Goal: Task Accomplishment & Management: Use online tool/utility

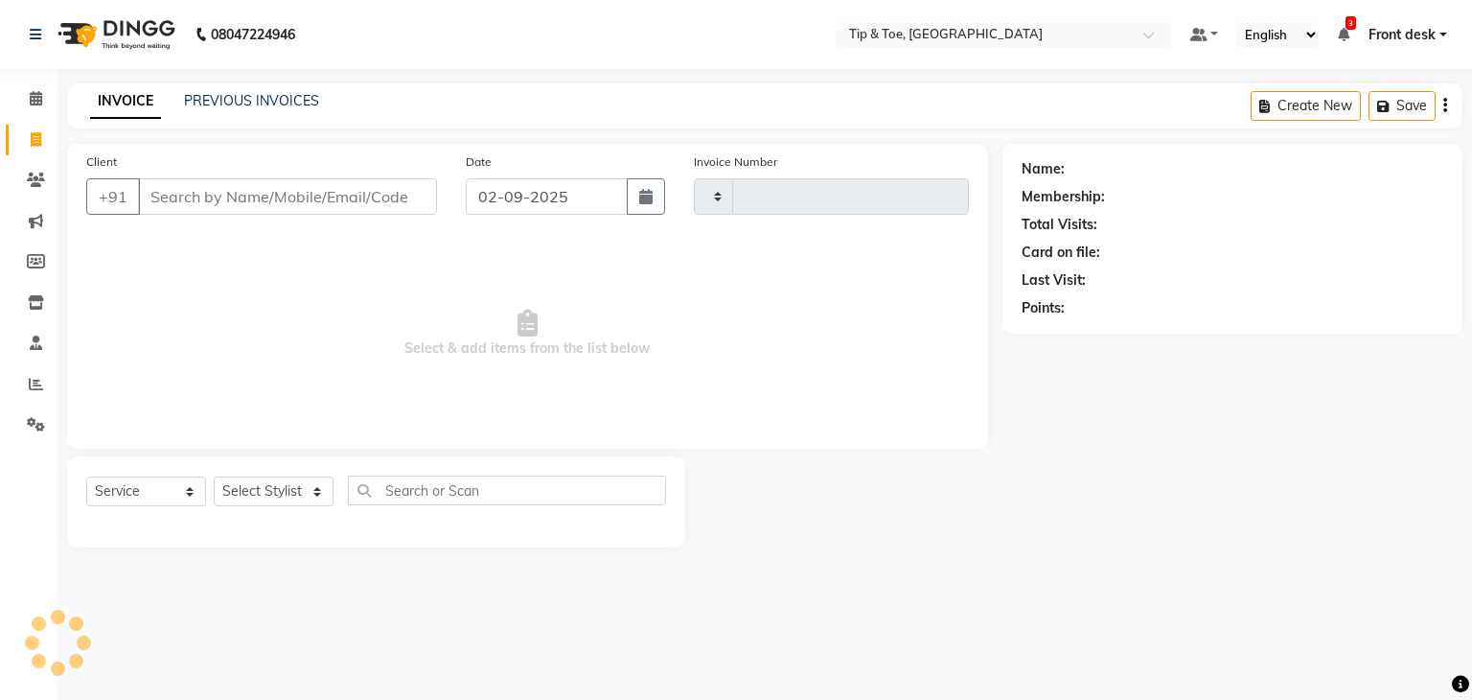
select select "service"
type input "1067"
select select "5942"
click at [206, 112] on div "INVOICE PREVIOUS INVOICES" at bounding box center [204, 102] width 275 height 22
click at [207, 108] on link "PREVIOUS INVOICES" at bounding box center [251, 100] width 135 height 17
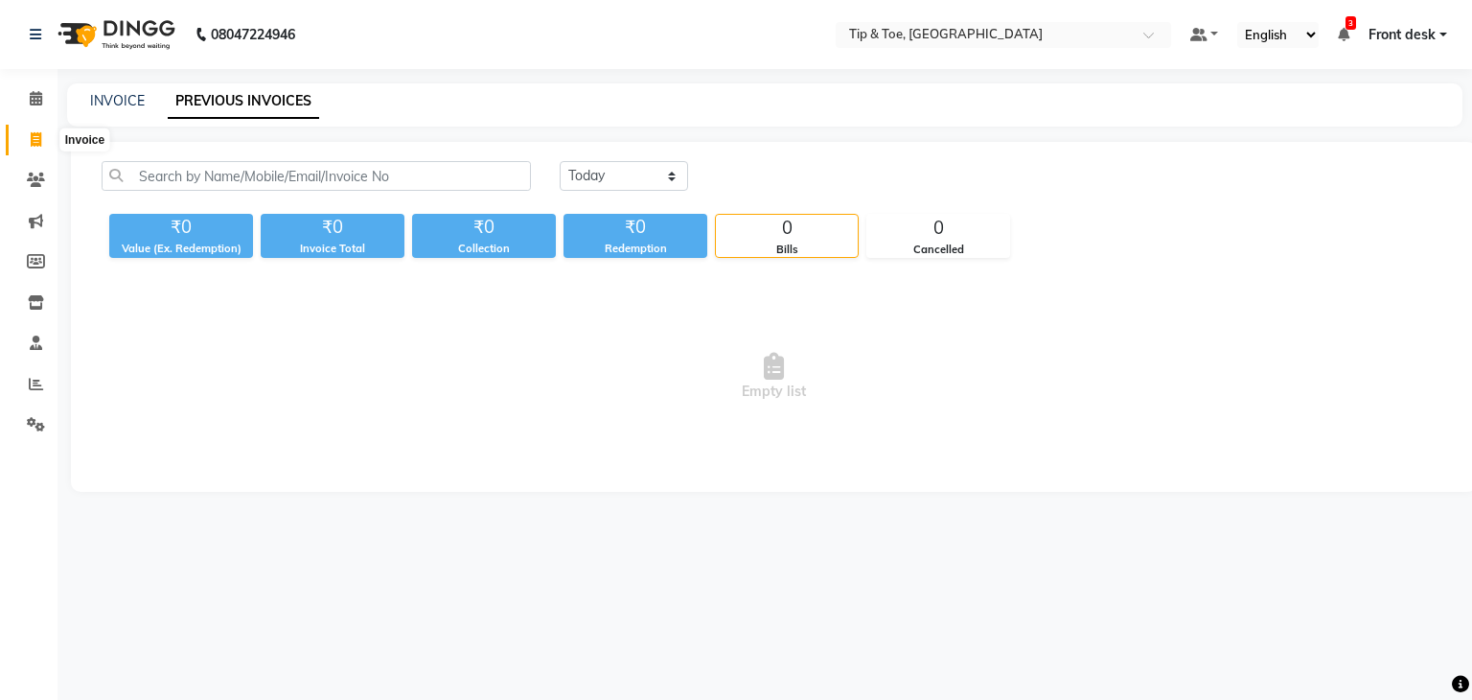
click at [35, 144] on icon at bounding box center [36, 139] width 11 height 14
select select "service"
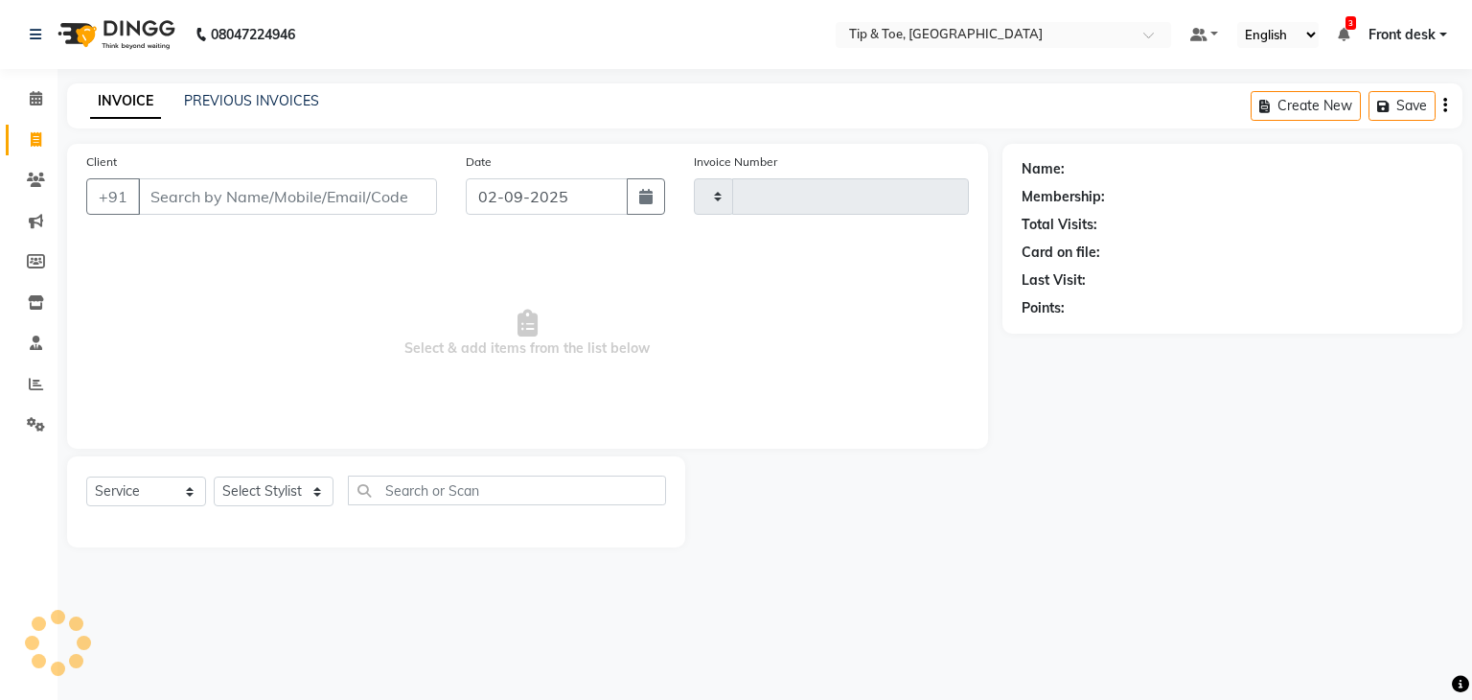
type input "1067"
select select "5942"
click at [155, 194] on input "Client" at bounding box center [287, 196] width 299 height 36
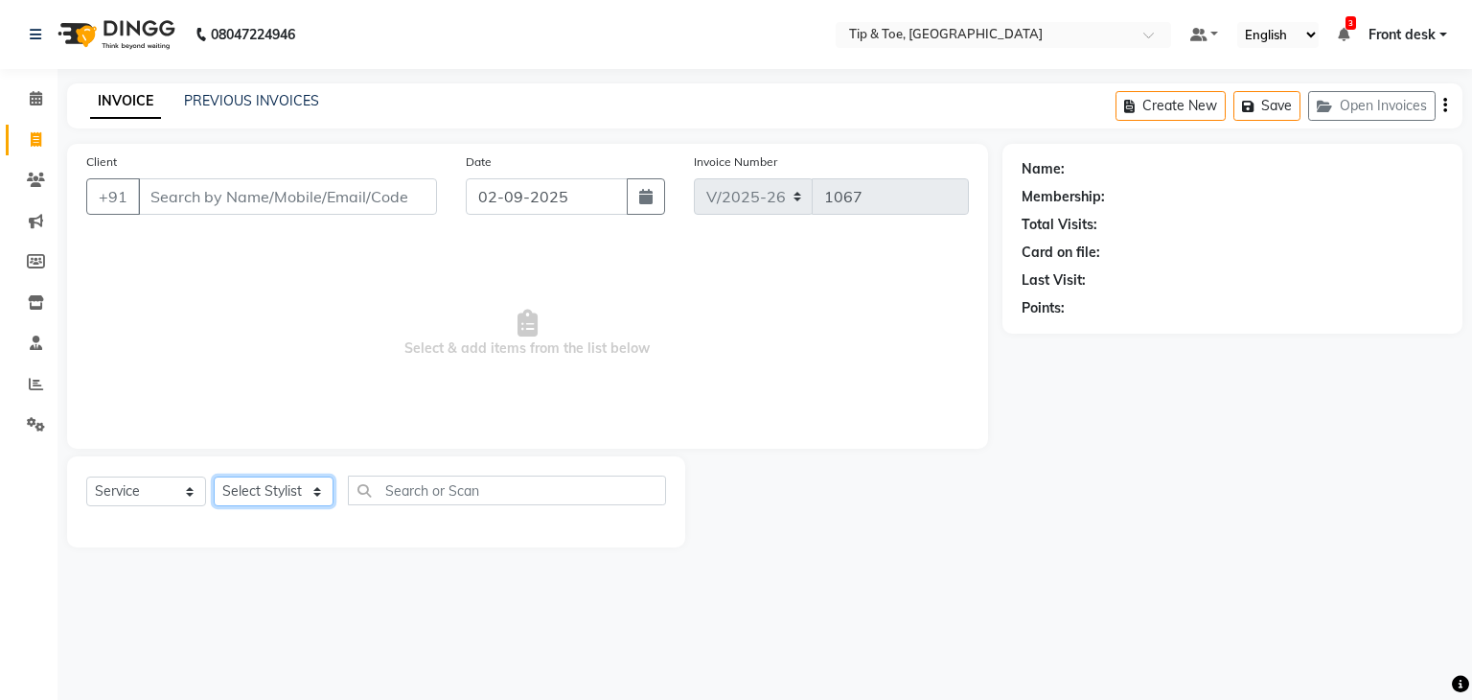
click at [227, 501] on select "Select Stylist Front desk [PERSON_NAME] [PERSON_NAME] shweta [PERSON_NAME] [PER…" at bounding box center [274, 491] width 120 height 30
